Goal: Task Accomplishment & Management: Manage account settings

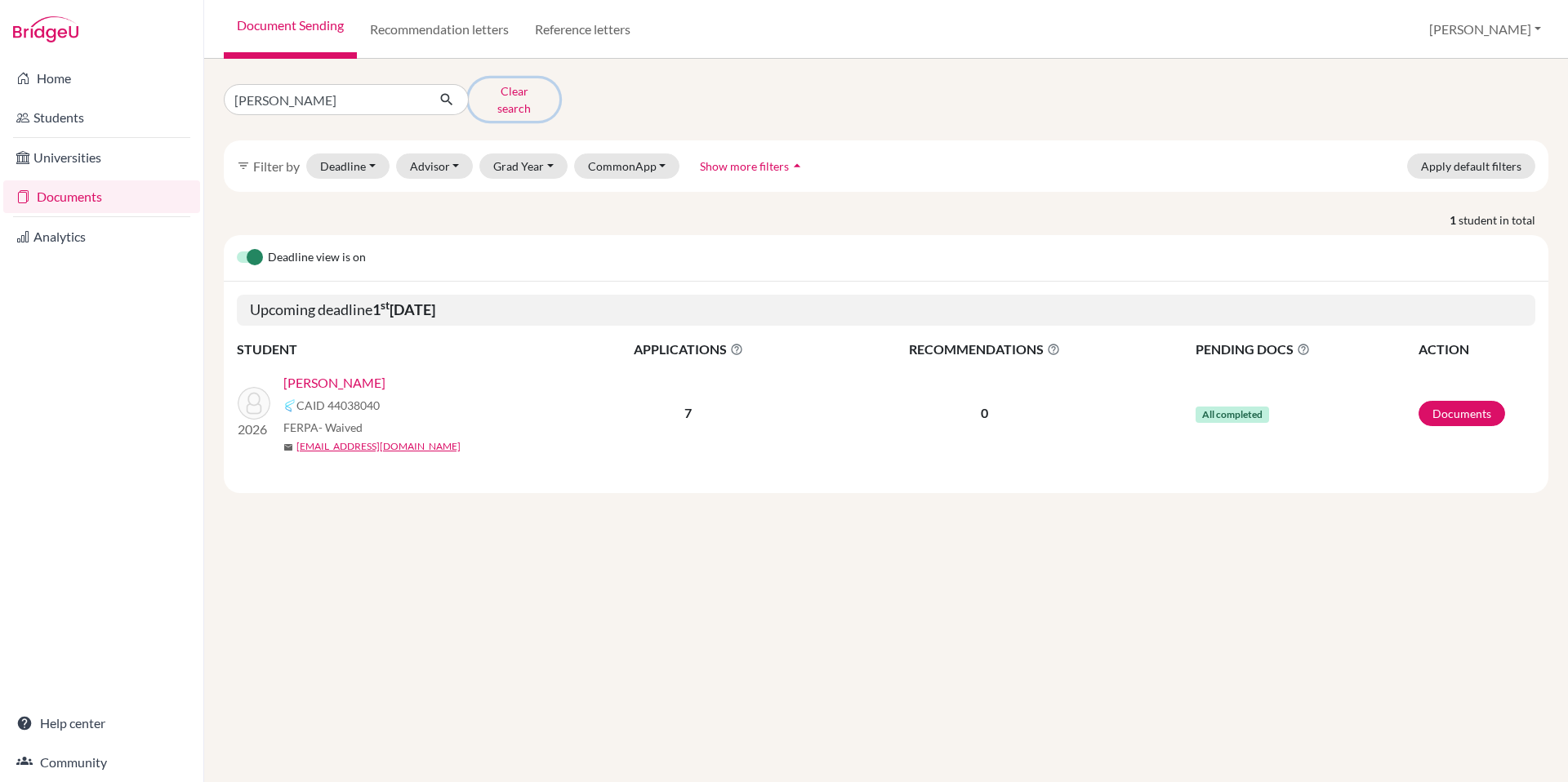
click at [495, 91] on button "Clear search" at bounding box center [513, 99] width 91 height 42
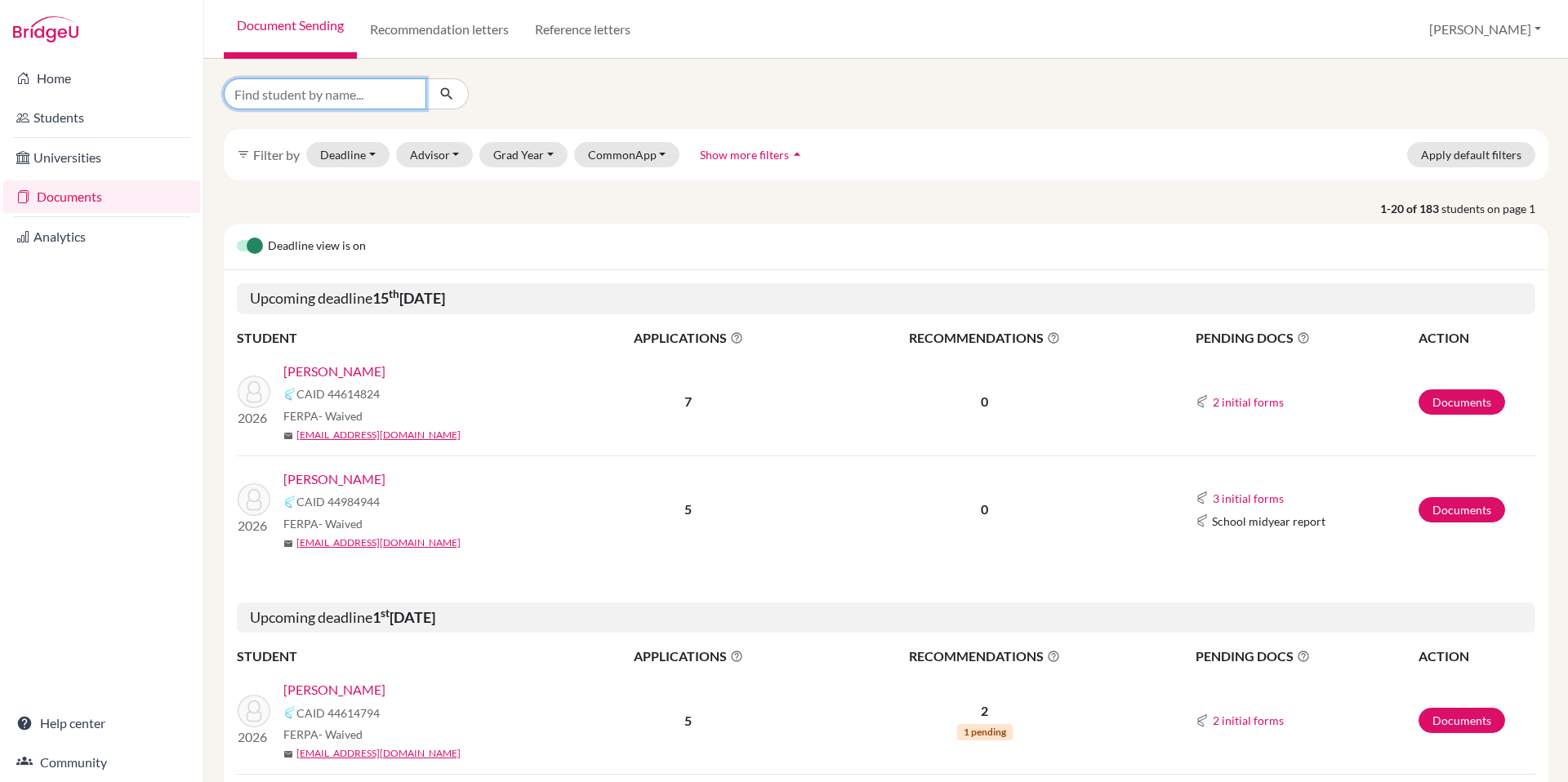
click at [339, 101] on input "Find student by name..." at bounding box center [325, 94] width 202 height 31
type input "cherry"
click button "submit" at bounding box center [446, 94] width 43 height 31
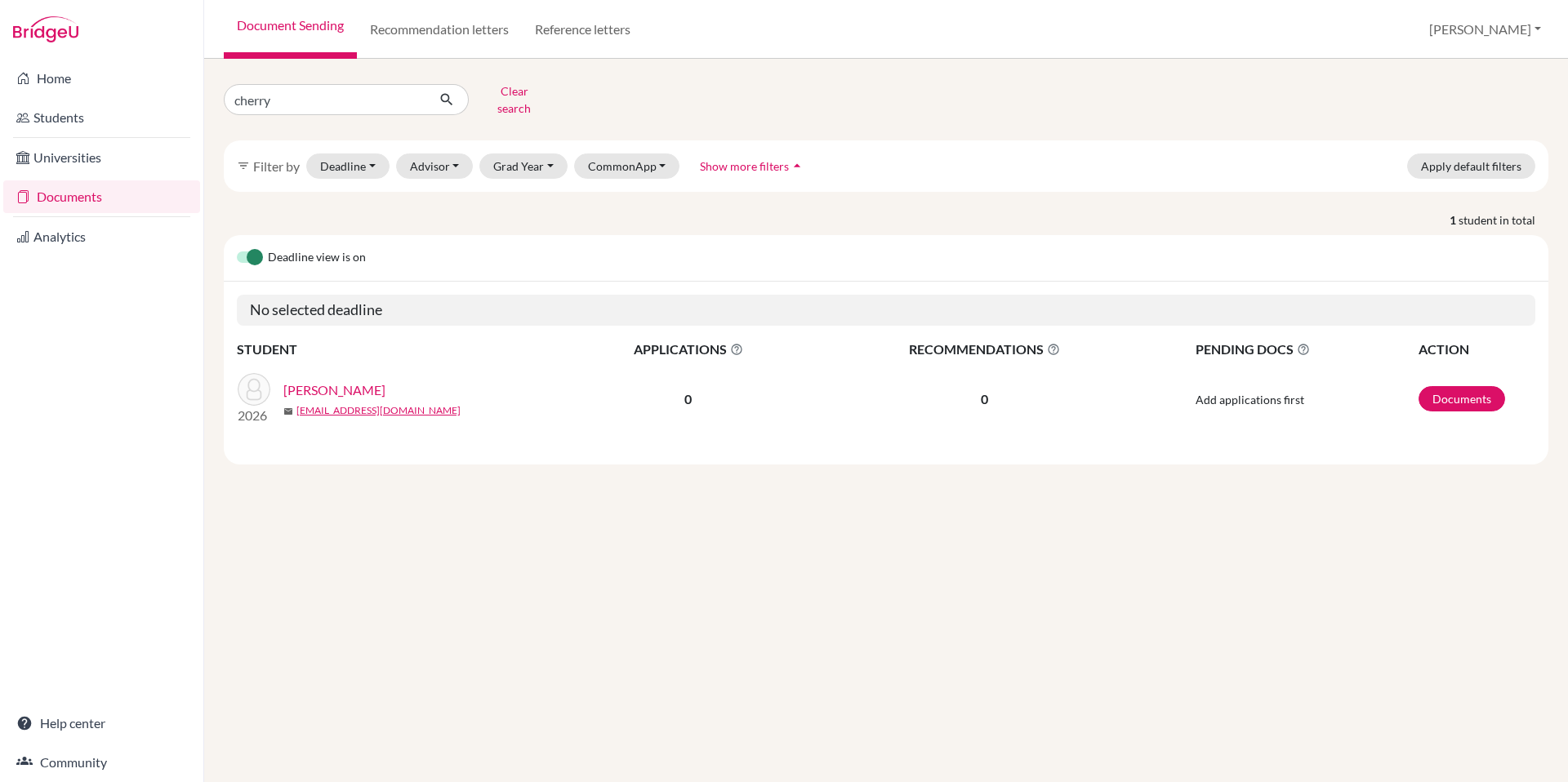
click at [298, 381] on link "[PERSON_NAME]" at bounding box center [334, 390] width 102 height 19
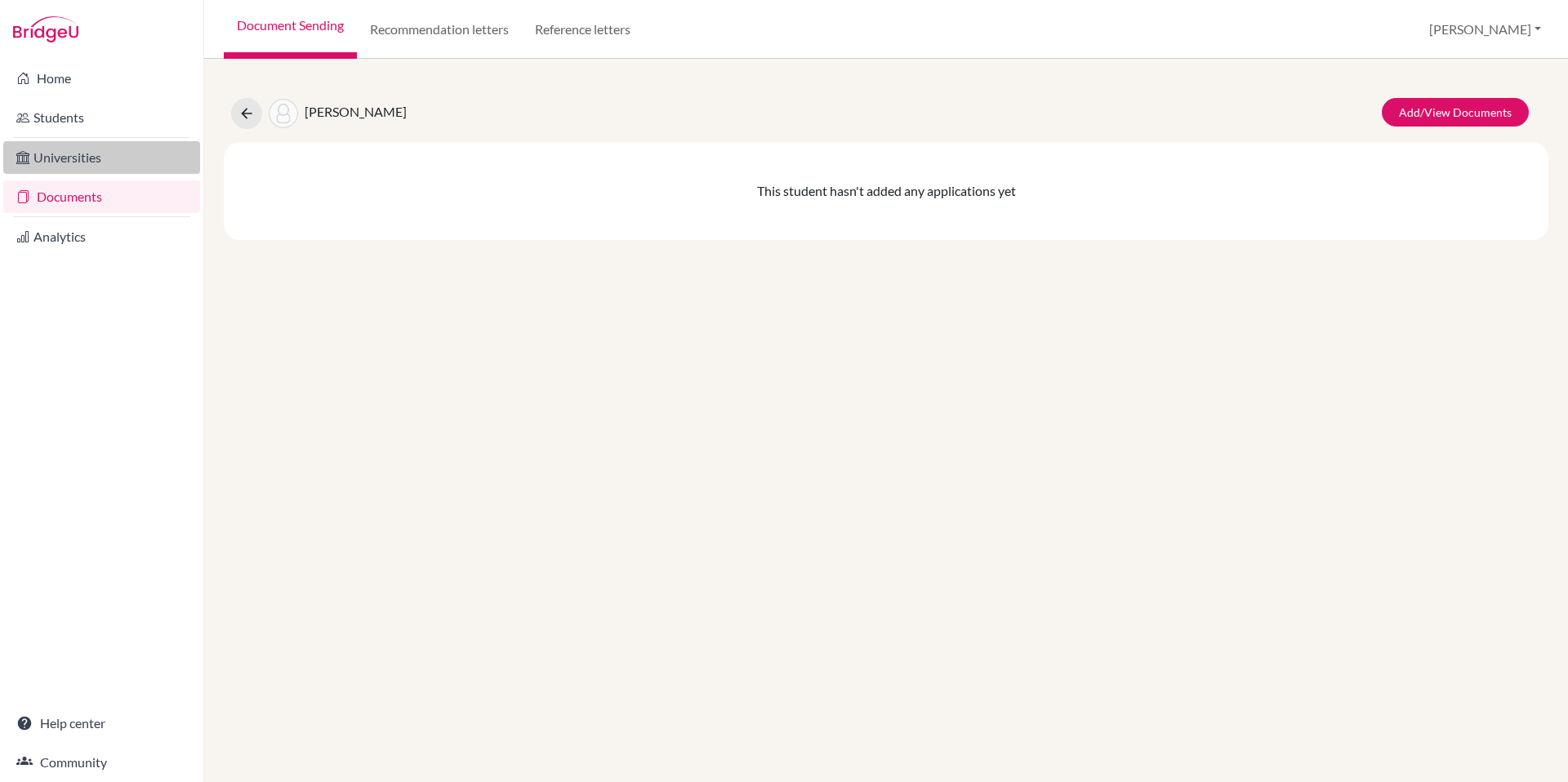
click at [85, 151] on link "Universities" at bounding box center [102, 157] width 197 height 32
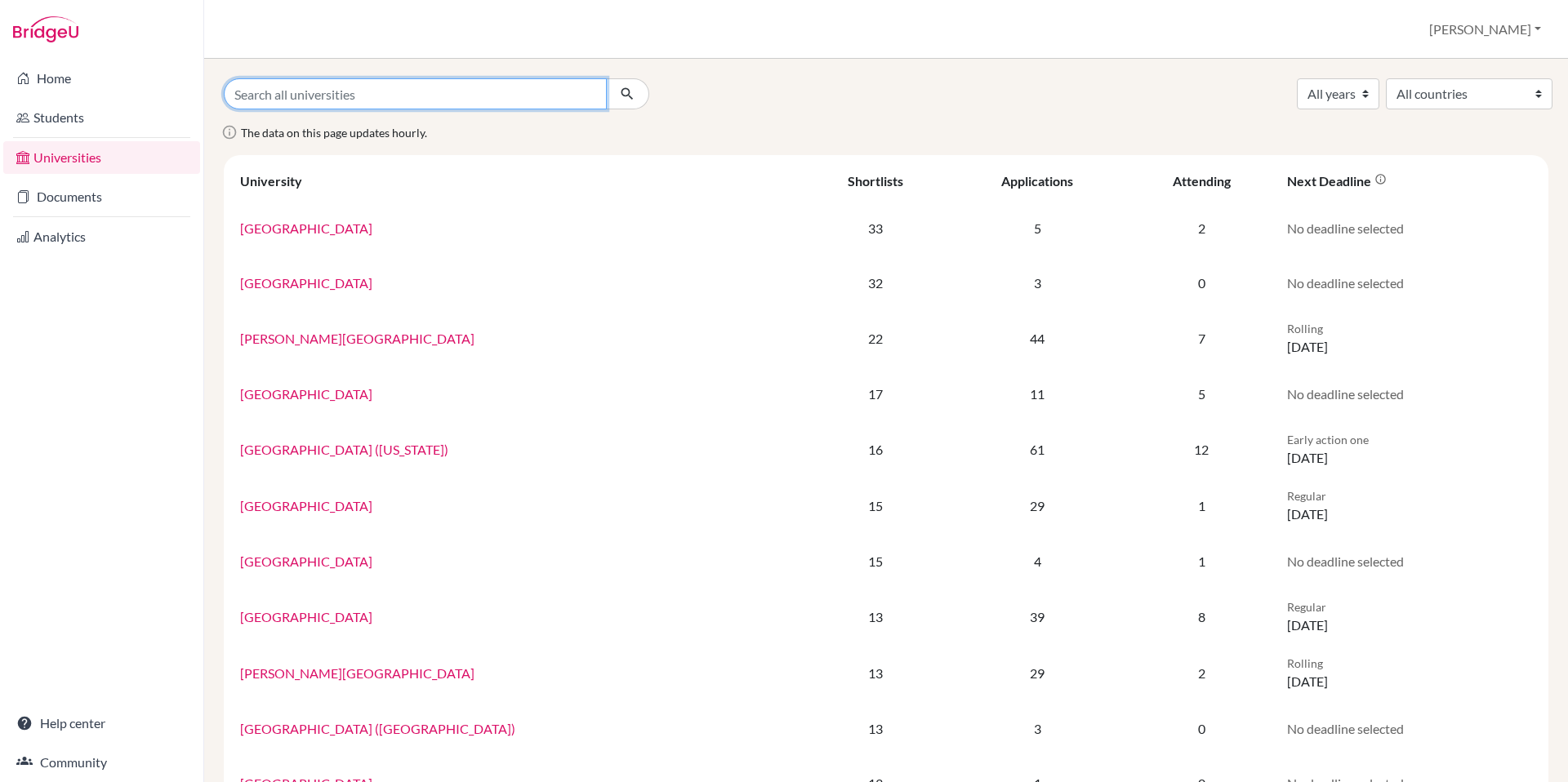
click at [444, 98] on input "Search all universities" at bounding box center [415, 94] width 383 height 31
type input "crown university"
click at [605, 78] on button "submit" at bounding box center [627, 94] width 43 height 31
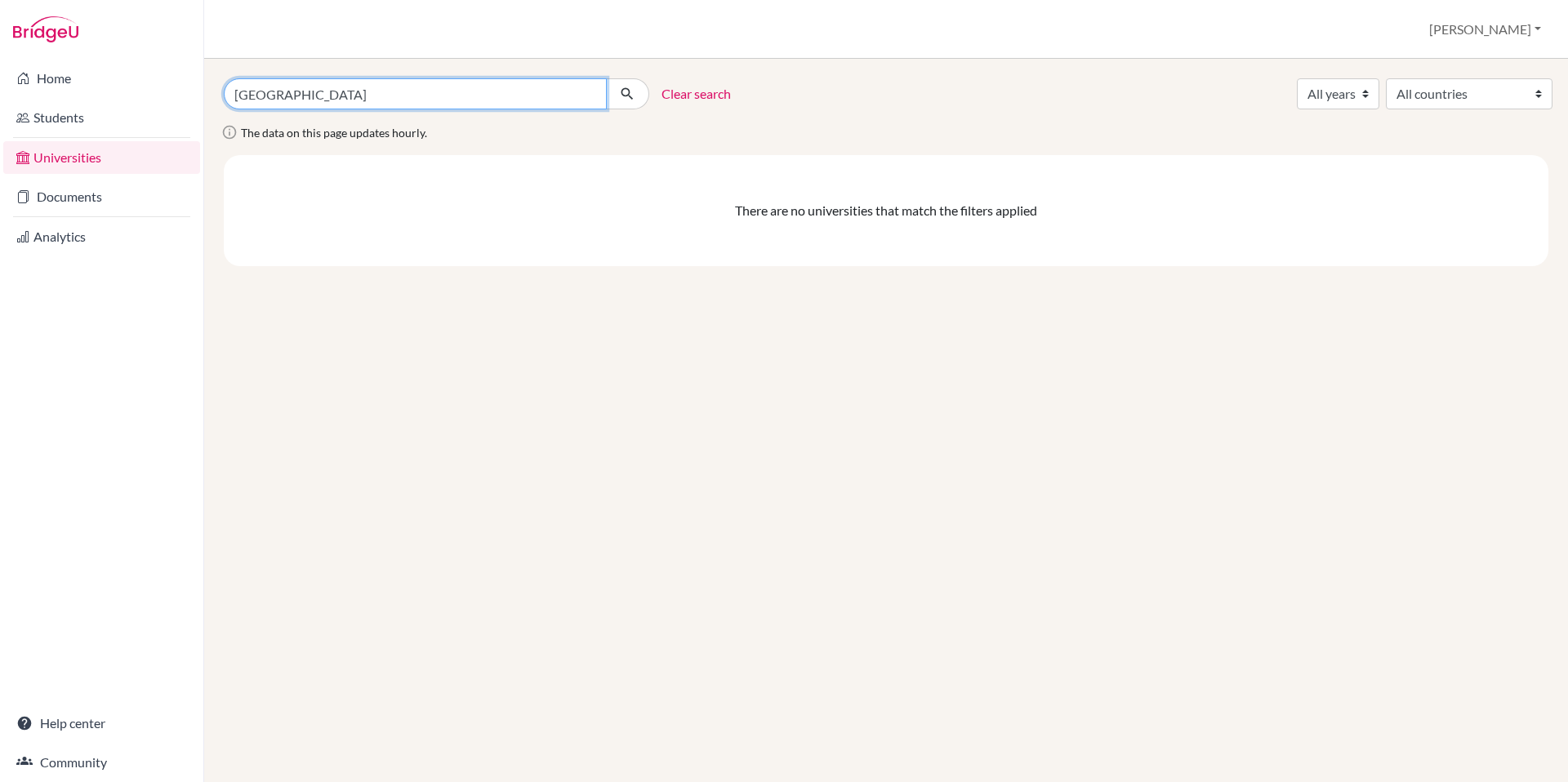
click at [319, 97] on input "crown university" at bounding box center [415, 94] width 383 height 31
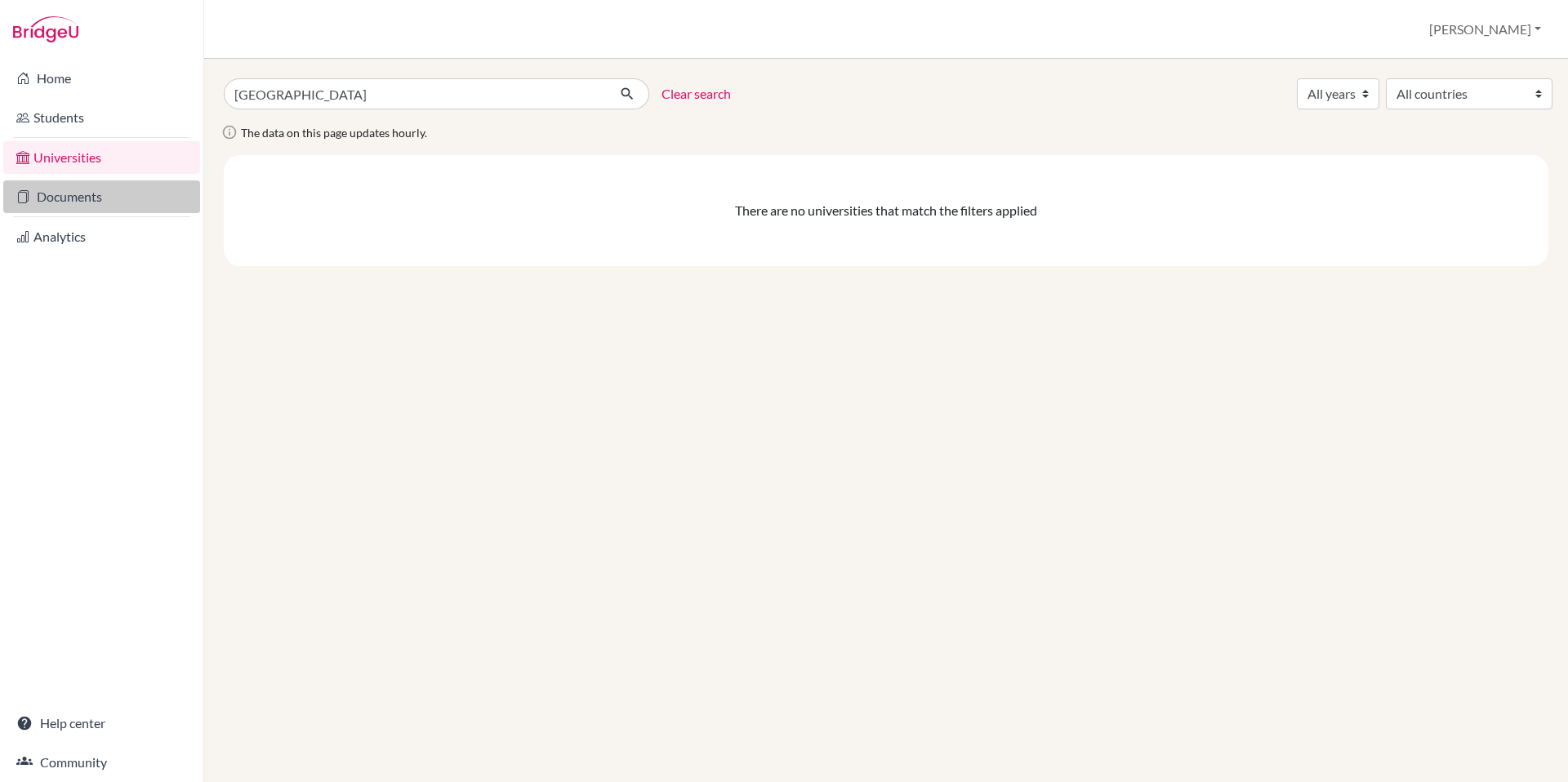
click at [84, 199] on link "Documents" at bounding box center [102, 196] width 197 height 32
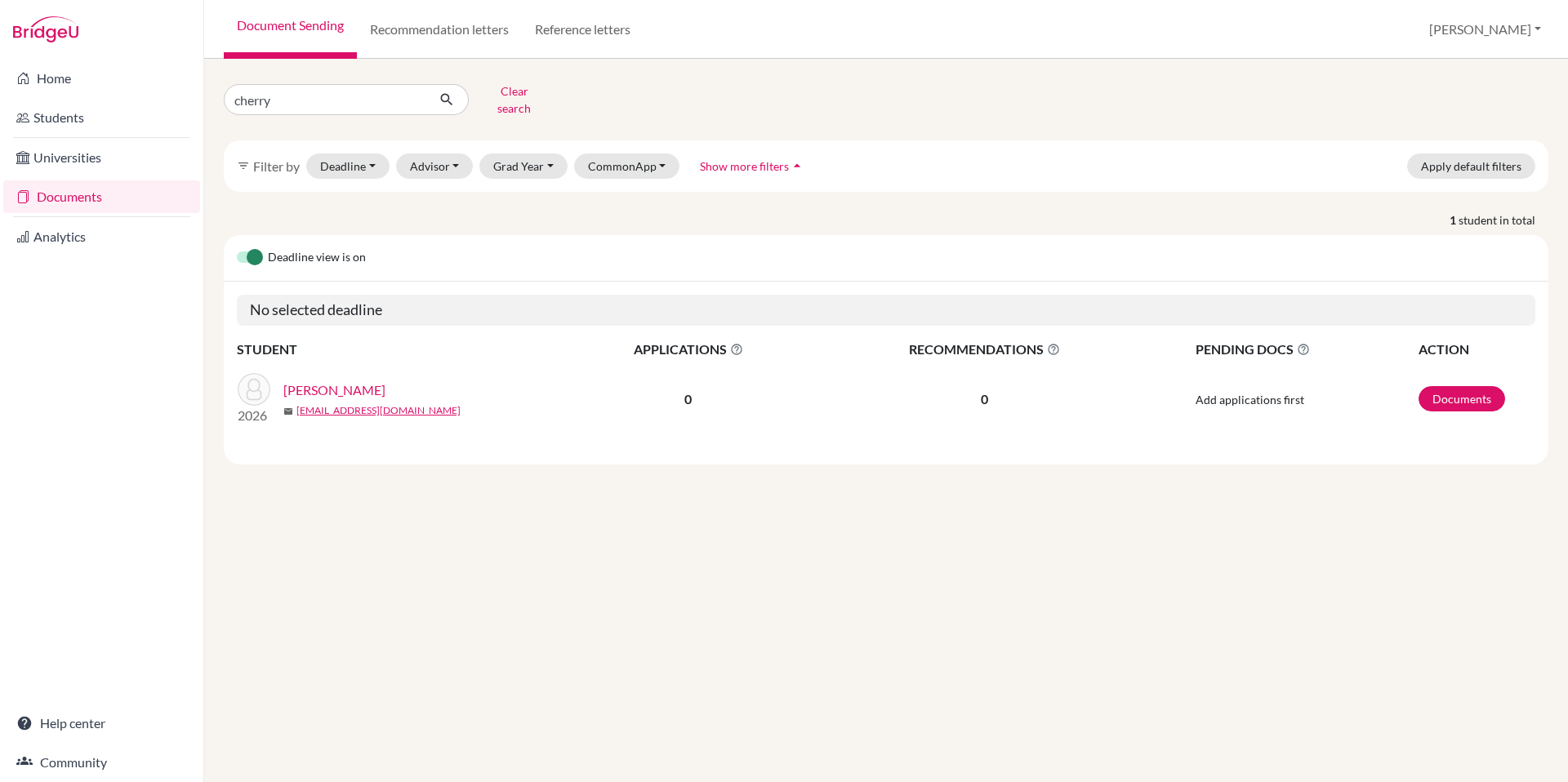
click at [337, 381] on link "[PERSON_NAME]" at bounding box center [334, 390] width 102 height 19
